Goal: Find contact information: Obtain details needed to contact an individual or organization

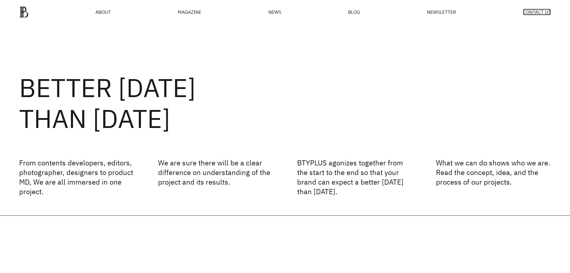
click at [542, 13] on span "CONTACT US" at bounding box center [537, 12] width 28 height 5
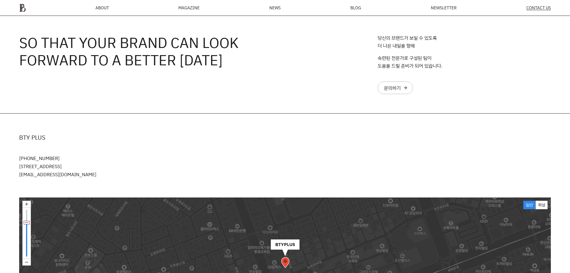
scroll to position [111, 0]
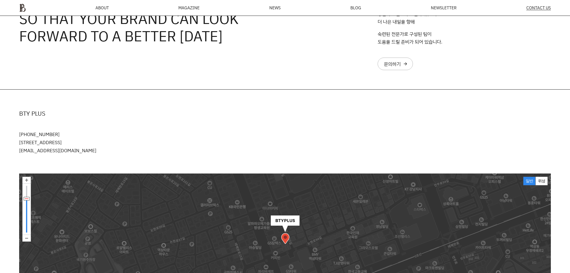
drag, startPoint x: 107, startPoint y: 142, endPoint x: 10, endPoint y: 143, distance: 97.0
click at [10, 143] on div "BTY PLUS [PHONE_NUMBER] [STREET_ADDRESS][GEOGRAPHIC_DATA][EMAIL_ADDRESS][DOMAIN…" at bounding box center [285, 132] width 570 height 84
drag, startPoint x: 45, startPoint y: 128, endPoint x: 50, endPoint y: 131, distance: 5.5
click at [46, 128] on div "BTY PLUS [PHONE_NUMBER] [STREET_ADDRESS][GEOGRAPHIC_DATA][EMAIL_ADDRESS][DOMAIN…" at bounding box center [285, 132] width 570 height 84
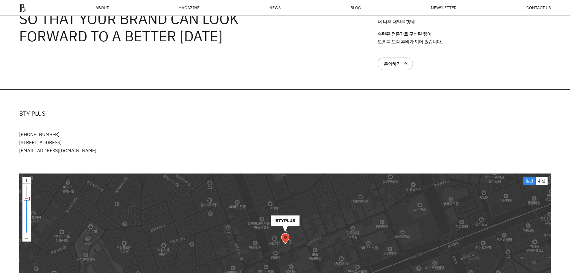
drag, startPoint x: 93, startPoint y: 154, endPoint x: 88, endPoint y: 151, distance: 6.1
click at [88, 153] on p "[PHONE_NUMBER] [STREET_ADDRESS][GEOGRAPHIC_DATA][EMAIL_ADDRESS][DOMAIN_NAME]" at bounding box center [285, 142] width 532 height 24
drag, startPoint x: 21, startPoint y: 150, endPoint x: 14, endPoint y: 150, distance: 6.6
click at [14, 150] on div "BTY PLUS [PHONE_NUMBER] [STREET_ADDRESS][GEOGRAPHIC_DATA][EMAIL_ADDRESS][DOMAIN…" at bounding box center [285, 132] width 570 height 84
click at [33, 160] on div "BTY PLUS [PHONE_NUMBER] [STREET_ADDRESS][GEOGRAPHIC_DATA][EMAIL_ADDRESS][DOMAIN…" at bounding box center [285, 132] width 570 height 84
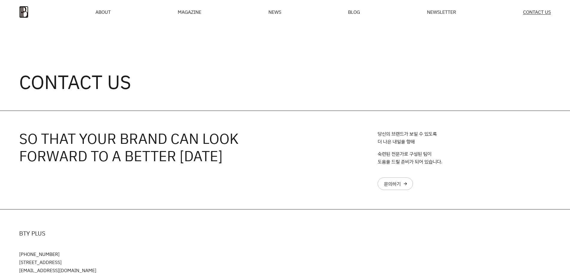
click at [27, 10] on img at bounding box center [23, 12] width 9 height 12
